Goal: Check status: Check status

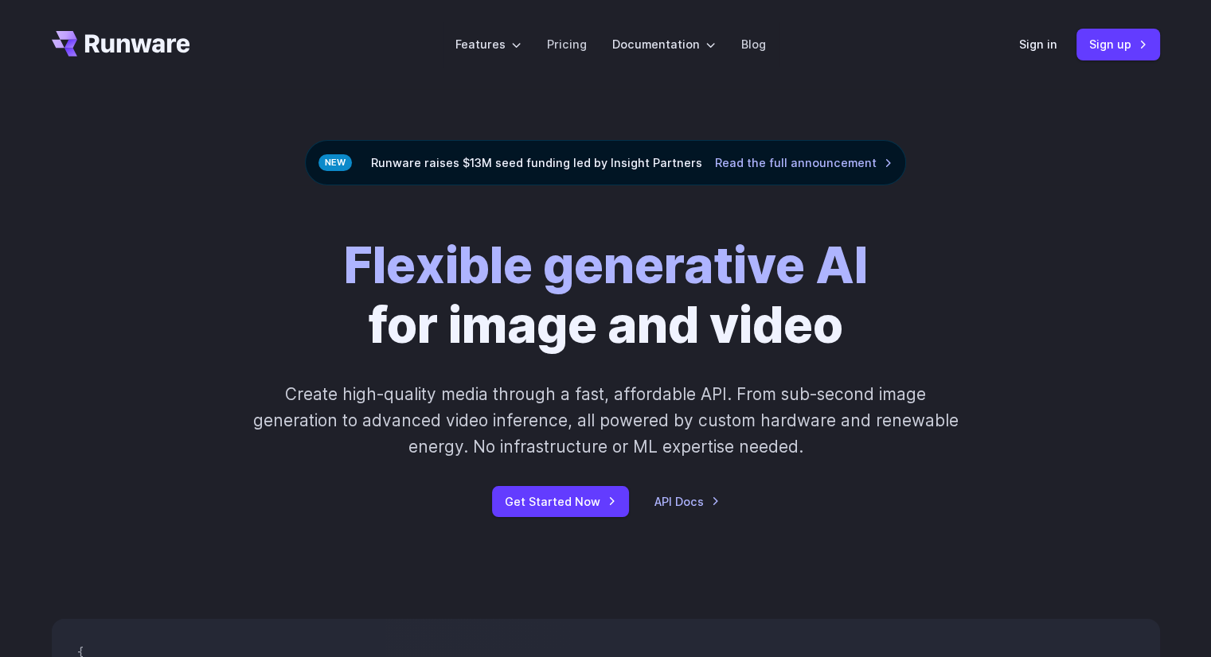
click at [1041, 34] on div "Sign in Sign up" at bounding box center [1089, 44] width 141 height 31
click at [1020, 37] on link "Sign in" at bounding box center [1038, 44] width 38 height 18
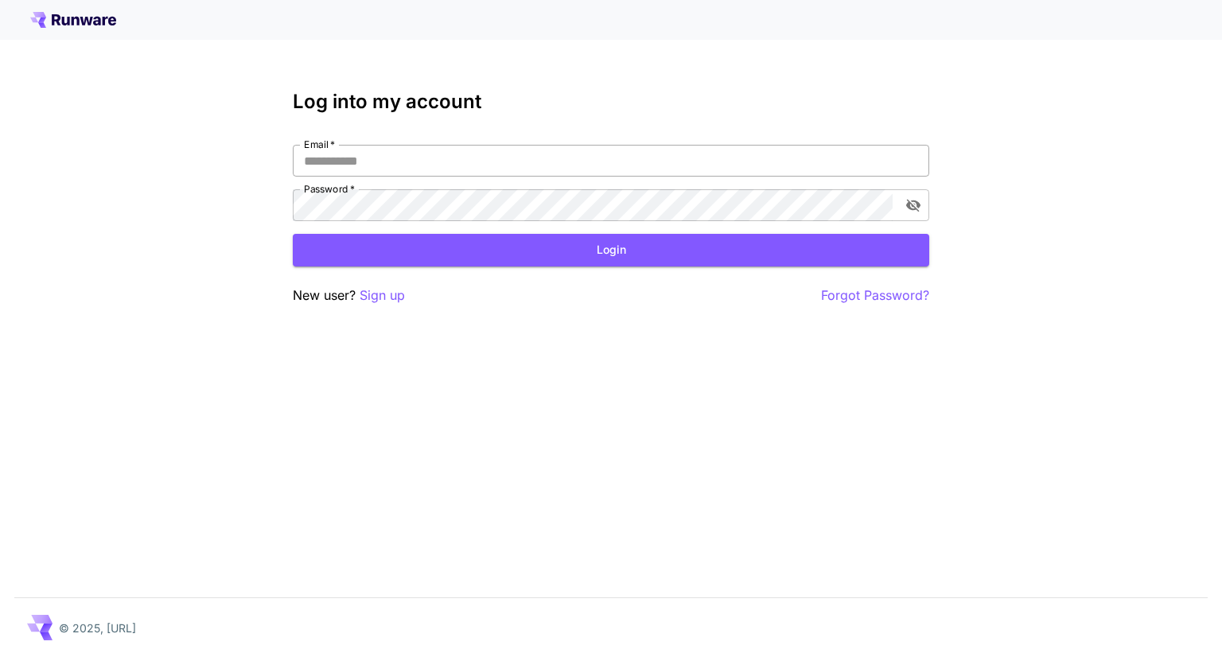
click at [357, 170] on input "Email   *" at bounding box center [611, 161] width 637 height 32
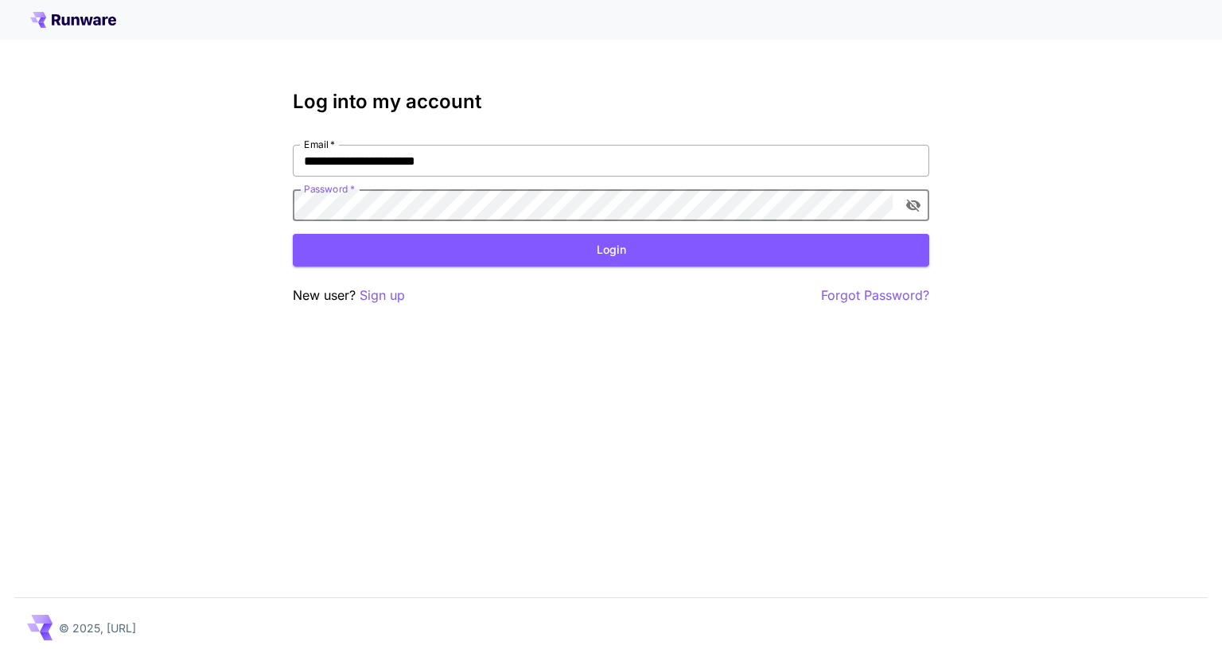
click at [528, 157] on input "**********" at bounding box center [611, 161] width 637 height 32
type input "**********"
click button "Login" at bounding box center [611, 250] width 637 height 33
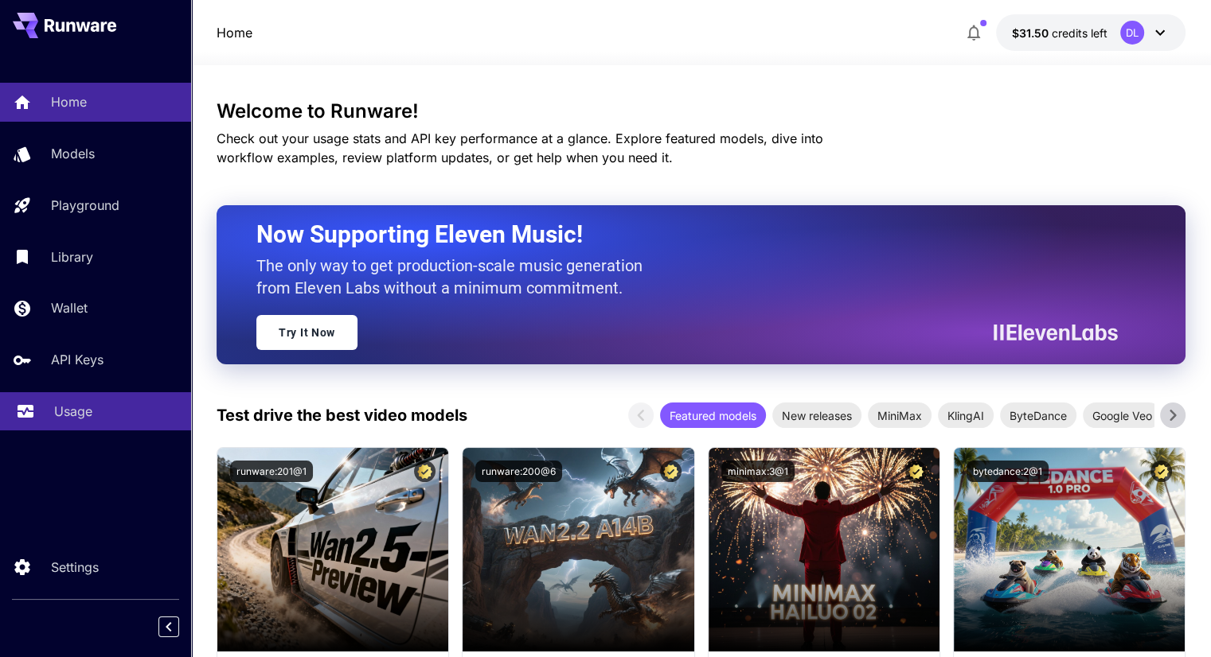
click at [88, 415] on p "Usage" at bounding box center [73, 411] width 38 height 19
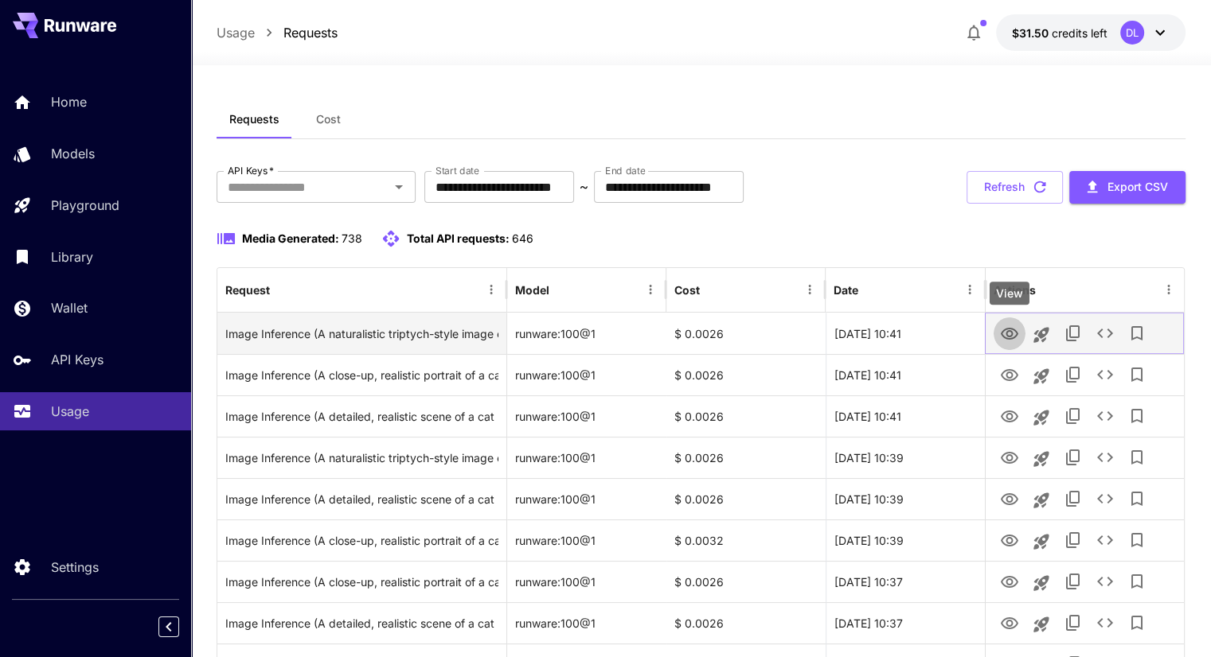
click at [1012, 330] on icon "View" at bounding box center [1009, 334] width 19 height 19
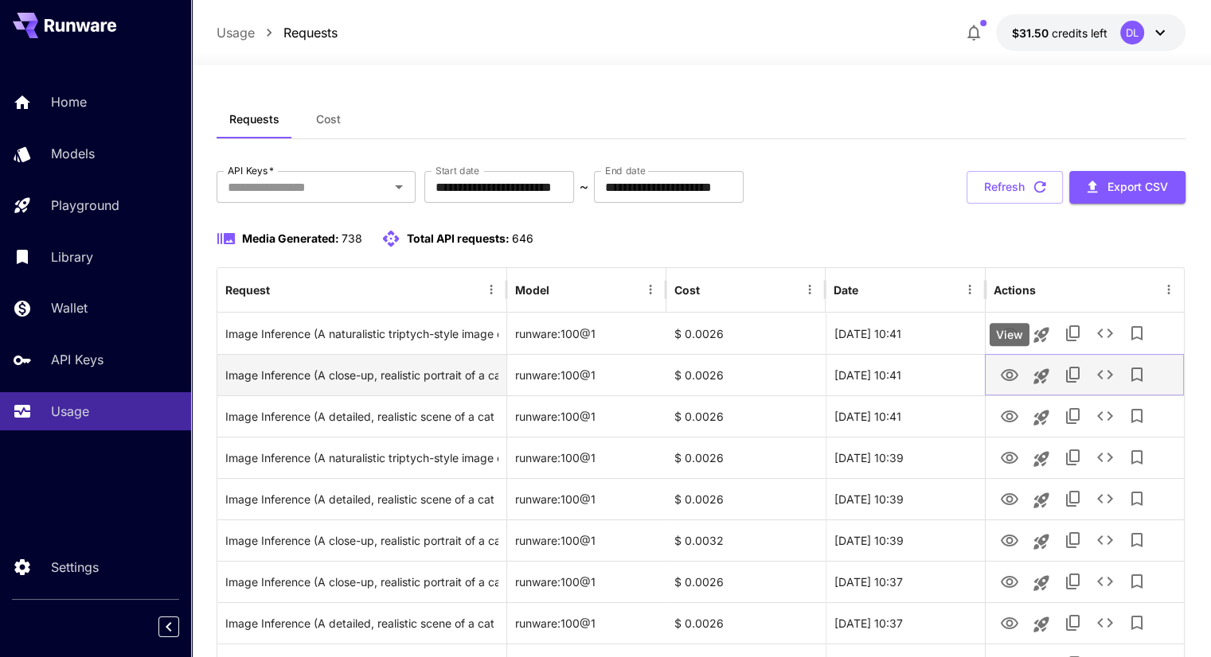
click at [1019, 374] on button "View" at bounding box center [1009, 374] width 32 height 33
click at [1014, 376] on icon "View" at bounding box center [1009, 375] width 19 height 19
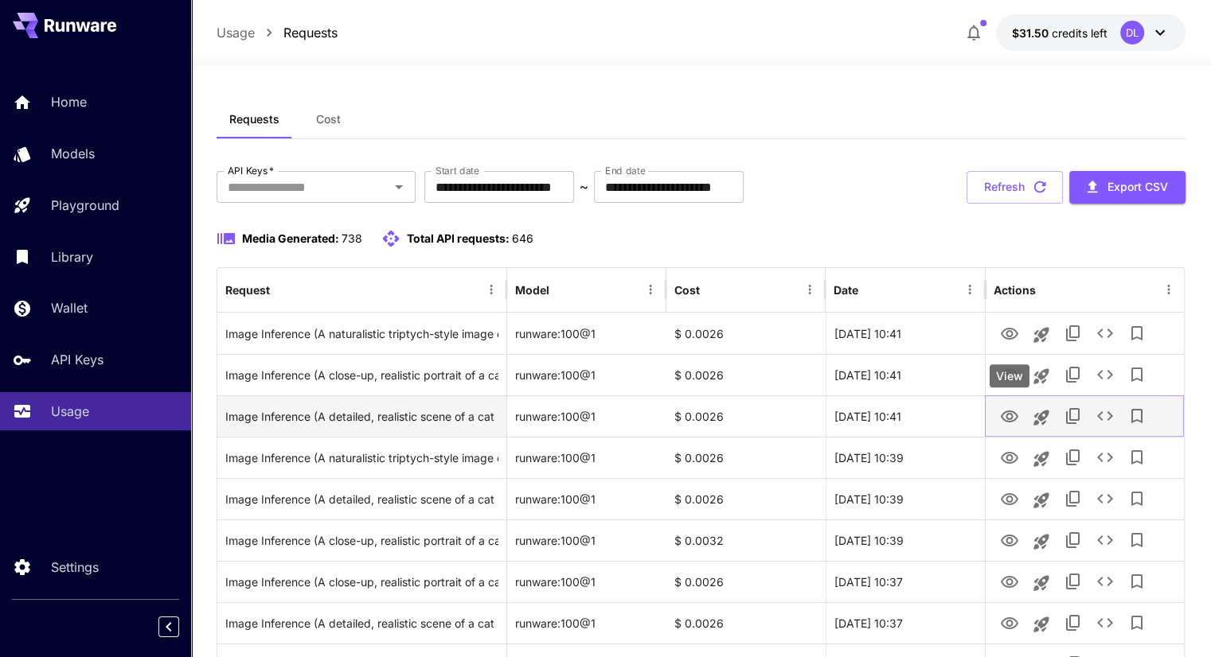
click at [1010, 425] on icon "View" at bounding box center [1009, 416] width 19 height 19
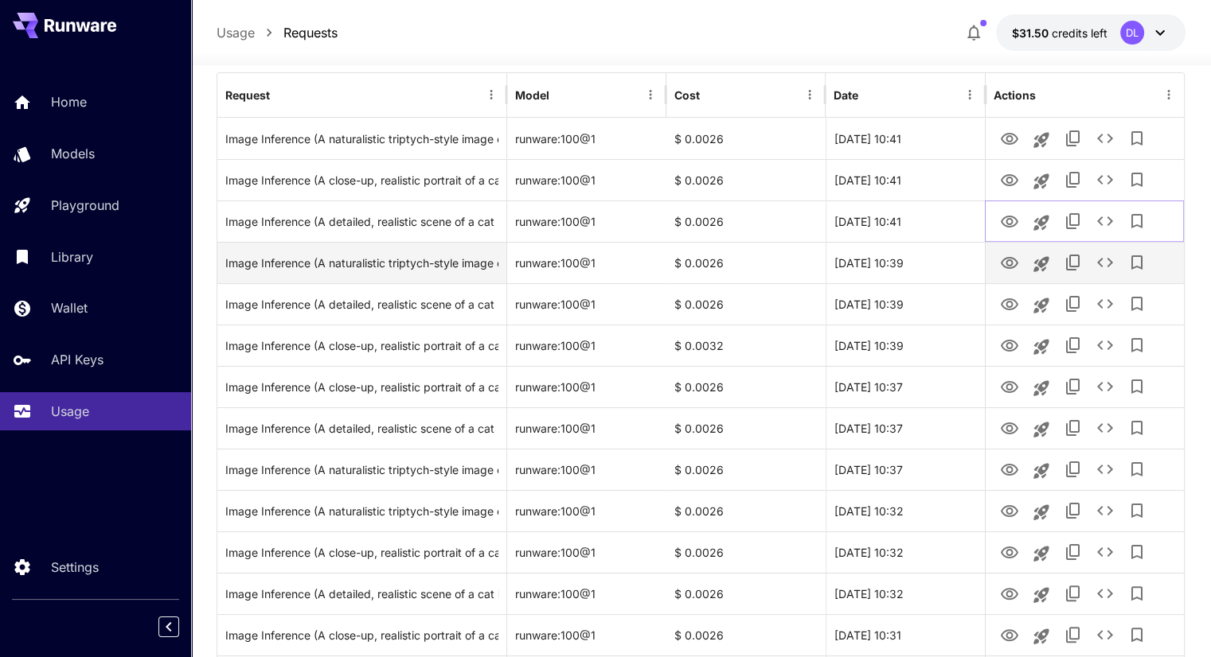
scroll to position [318, 0]
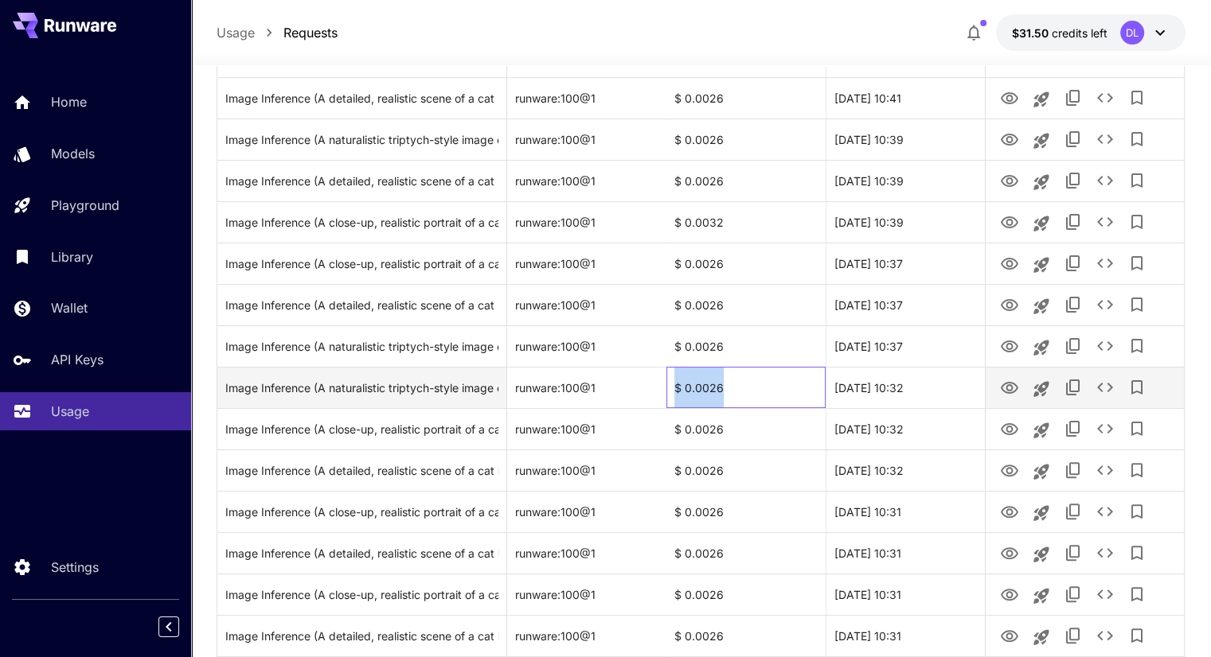
drag, startPoint x: 732, startPoint y: 389, endPoint x: 665, endPoint y: 384, distance: 67.0
click at [666, 384] on div "$ 0.0026" at bounding box center [745, 387] width 159 height 41
copy div "$ 0.0026"
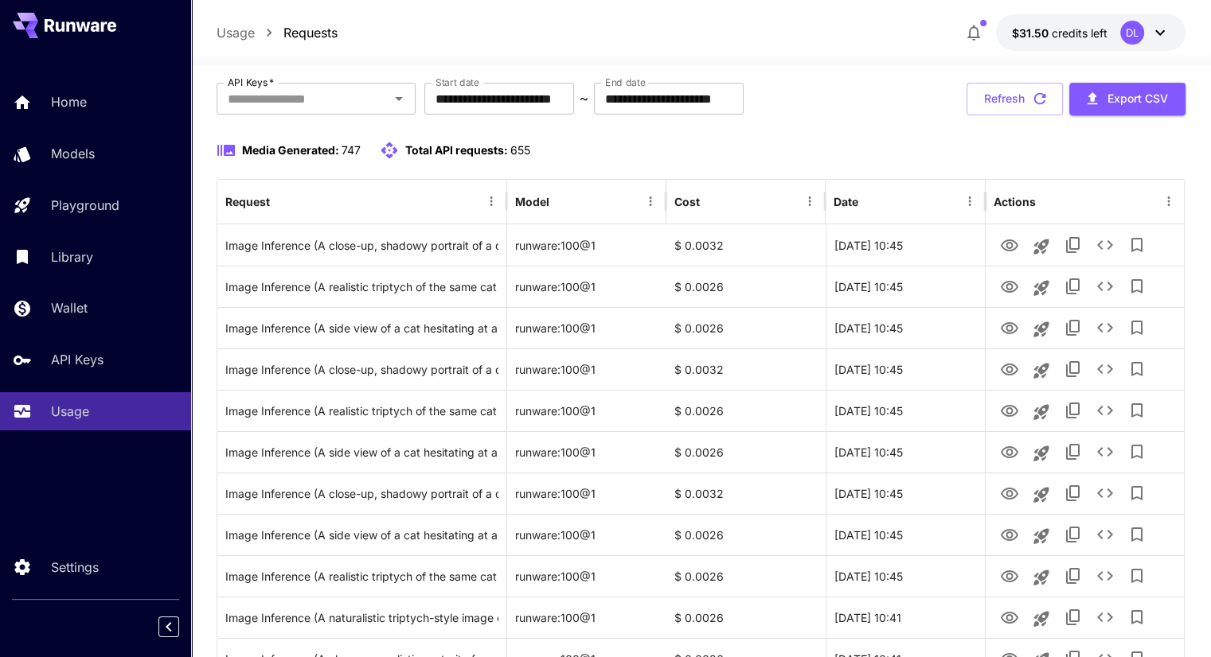
scroll to position [0, 0]
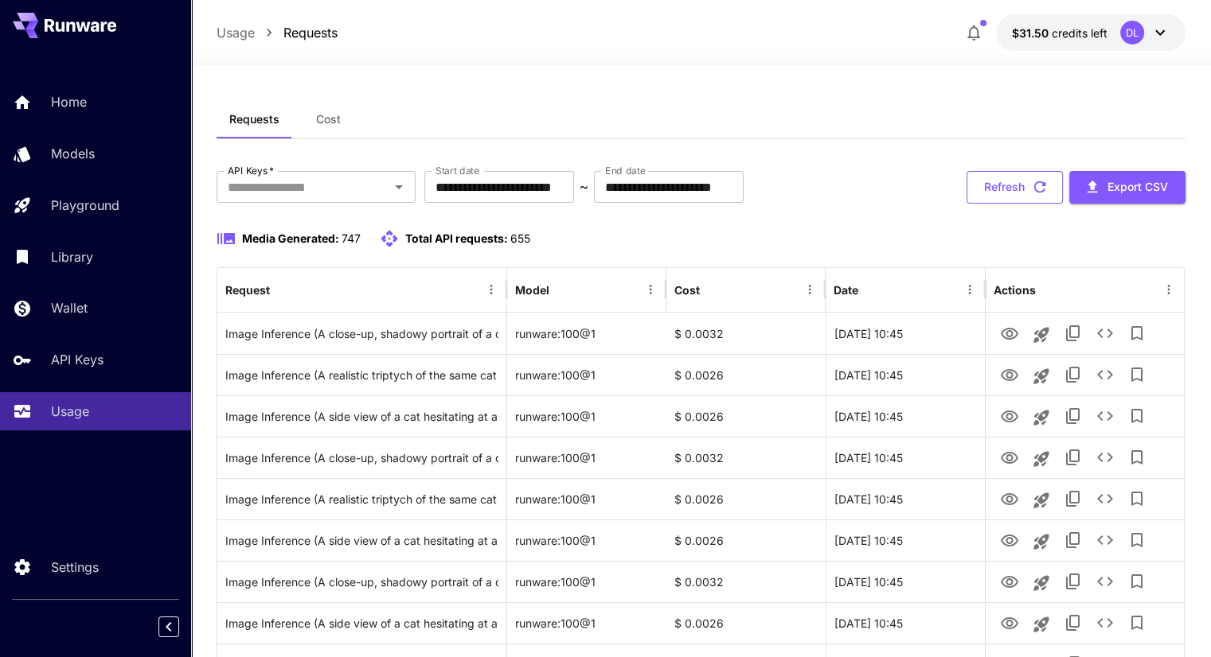
click at [1003, 186] on button "Refresh" at bounding box center [1014, 187] width 96 height 33
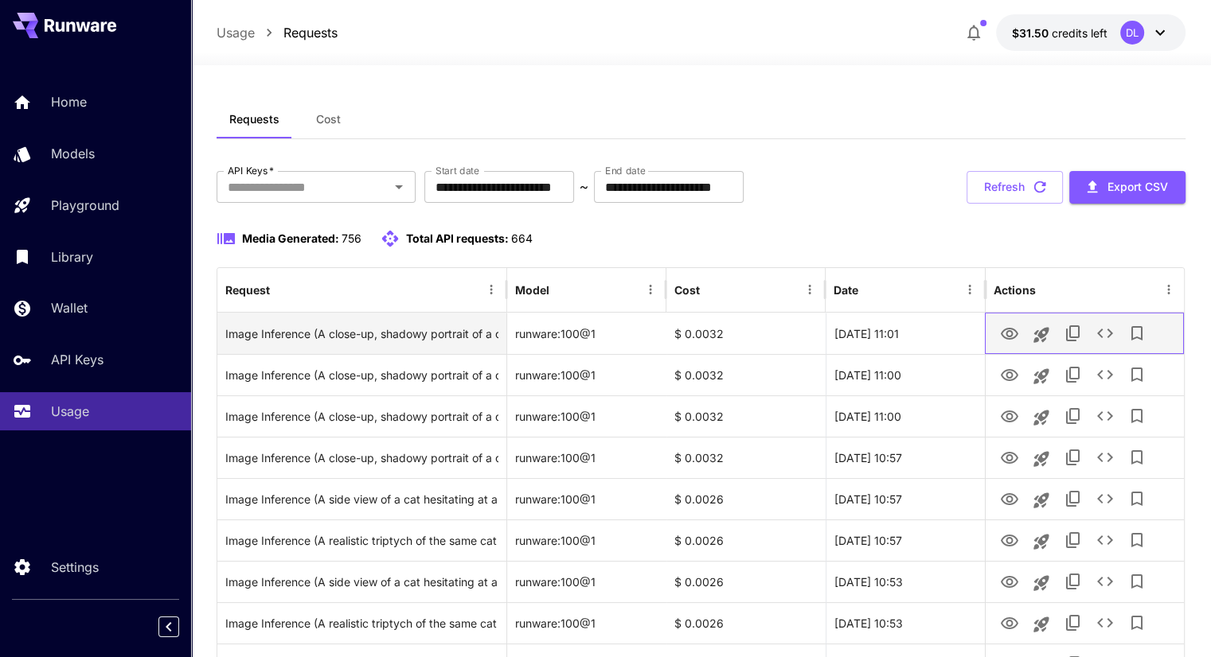
click at [1025, 340] on div at bounding box center [1041, 334] width 32 height 41
click at [1016, 337] on icon "View" at bounding box center [1009, 334] width 19 height 19
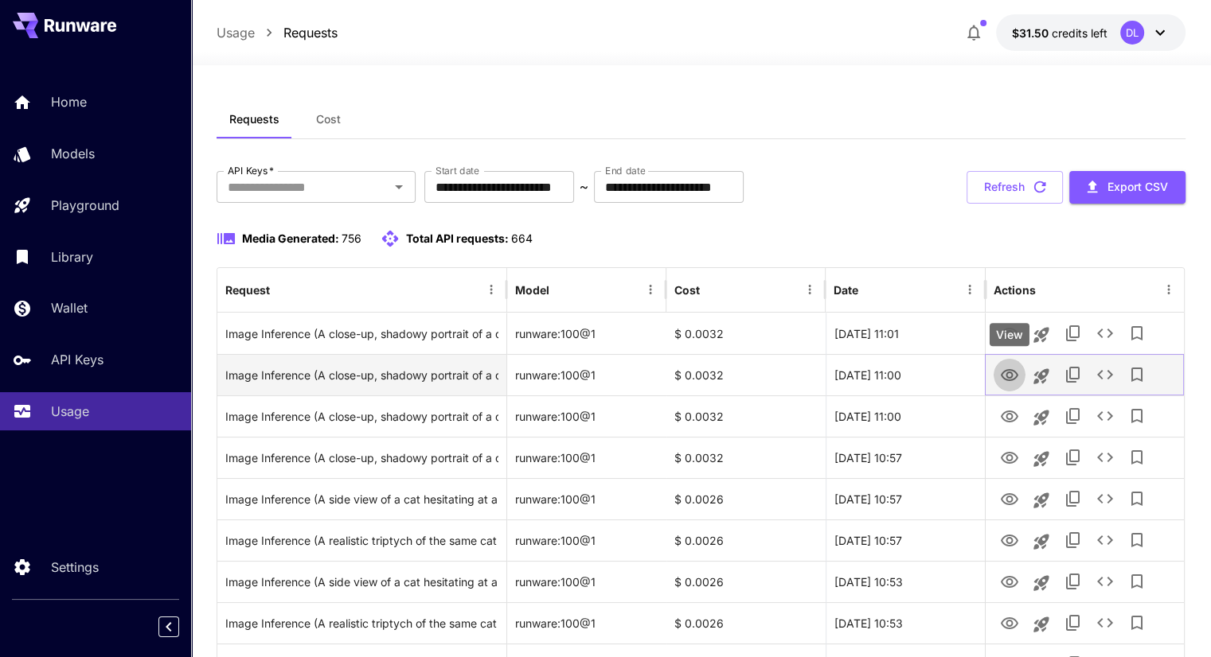
click at [1008, 377] on icon "View" at bounding box center [1009, 375] width 18 height 12
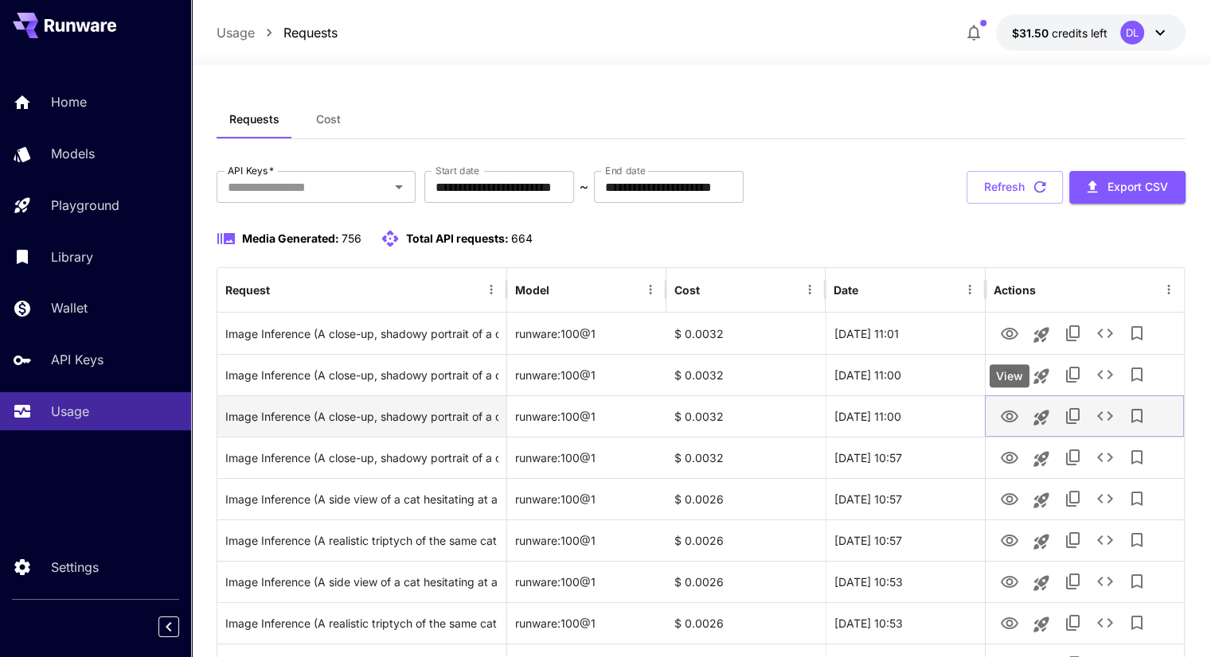
click at [1011, 412] on icon "View" at bounding box center [1009, 416] width 19 height 19
